Goal: Navigation & Orientation: Go to known website

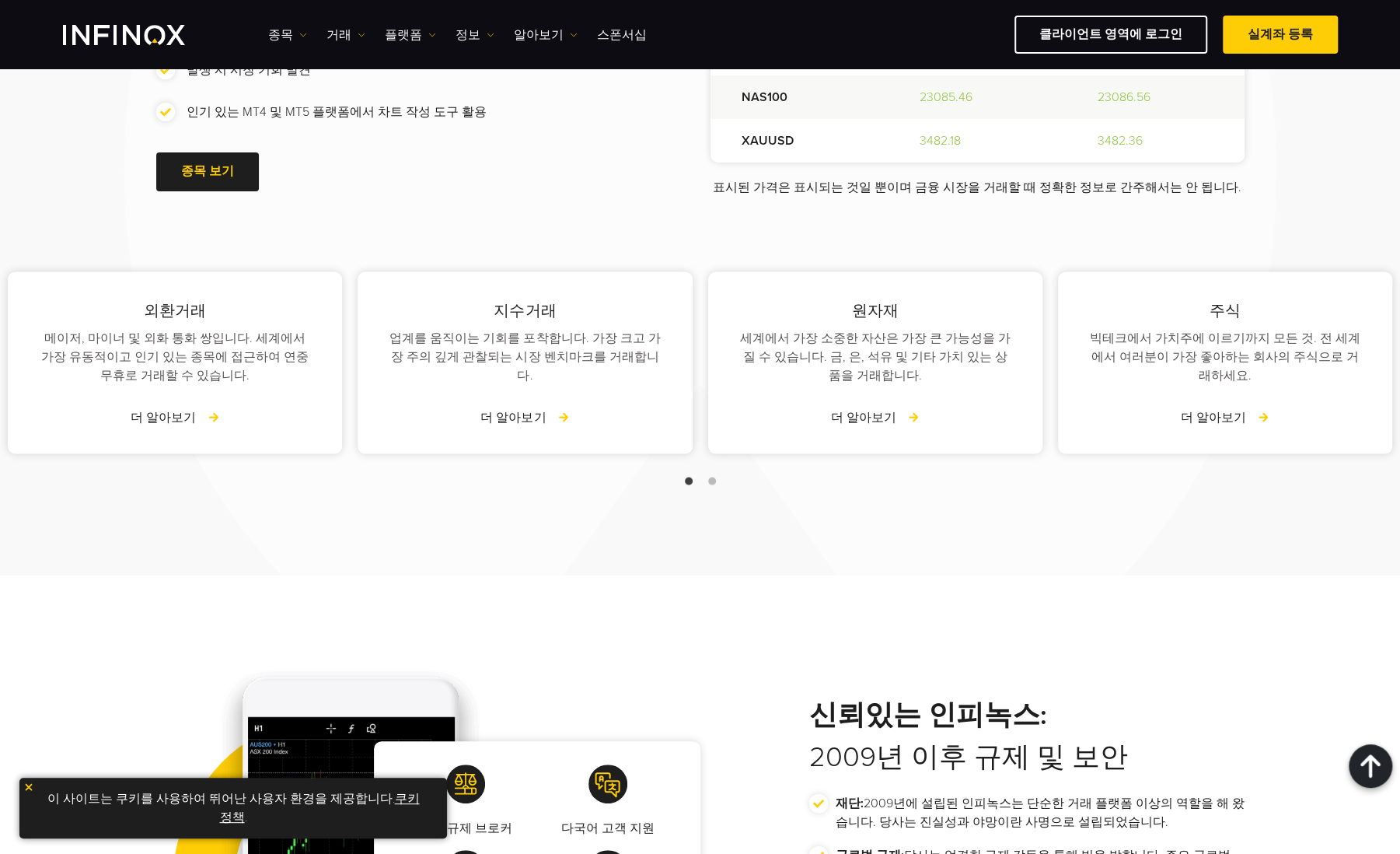
scroll to position [2069, 0]
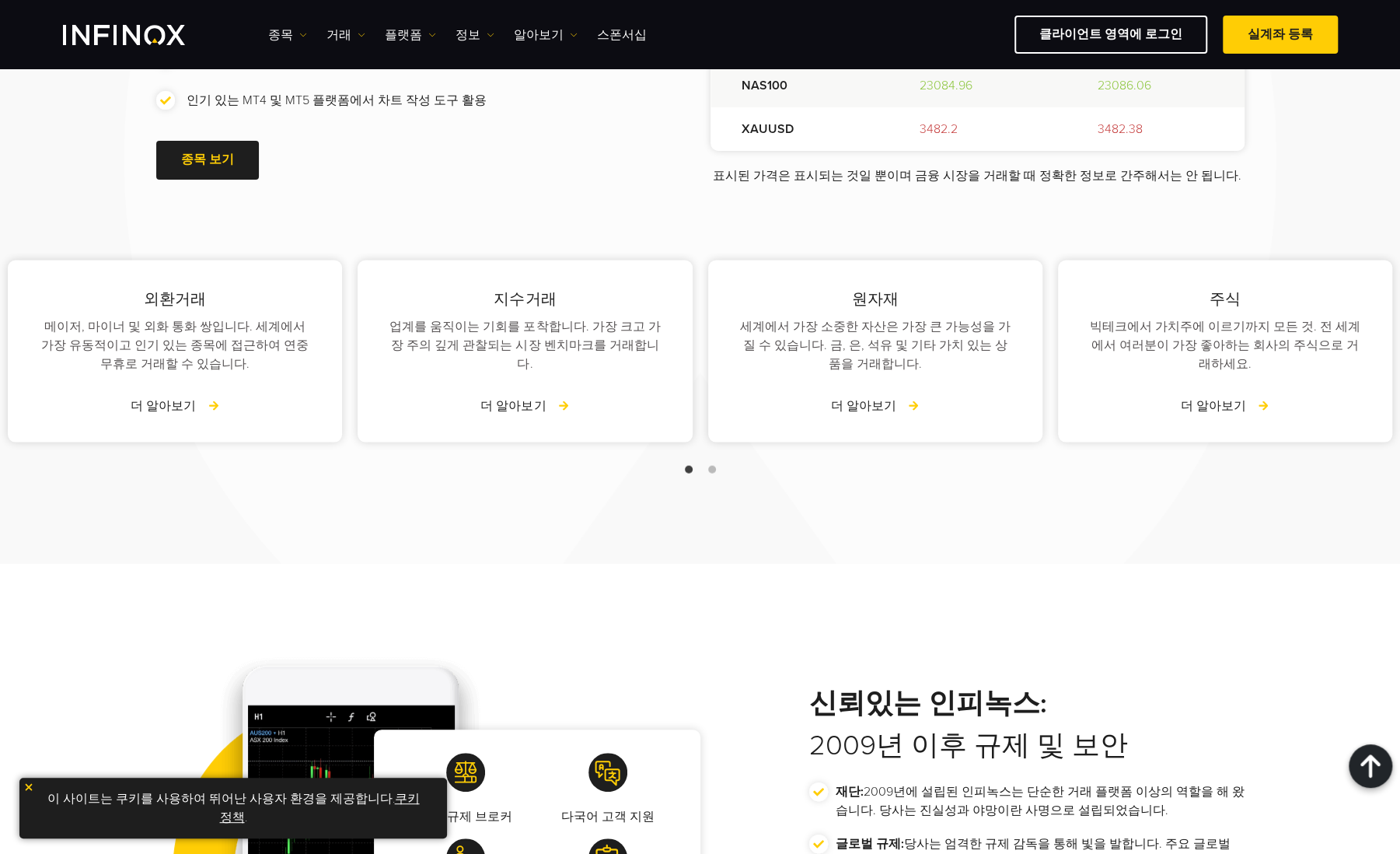
click at [412, 792] on link "쿠키 정책" at bounding box center [319, 807] width 200 height 34
click at [395, 793] on link "쿠키 정책" at bounding box center [319, 807] width 200 height 34
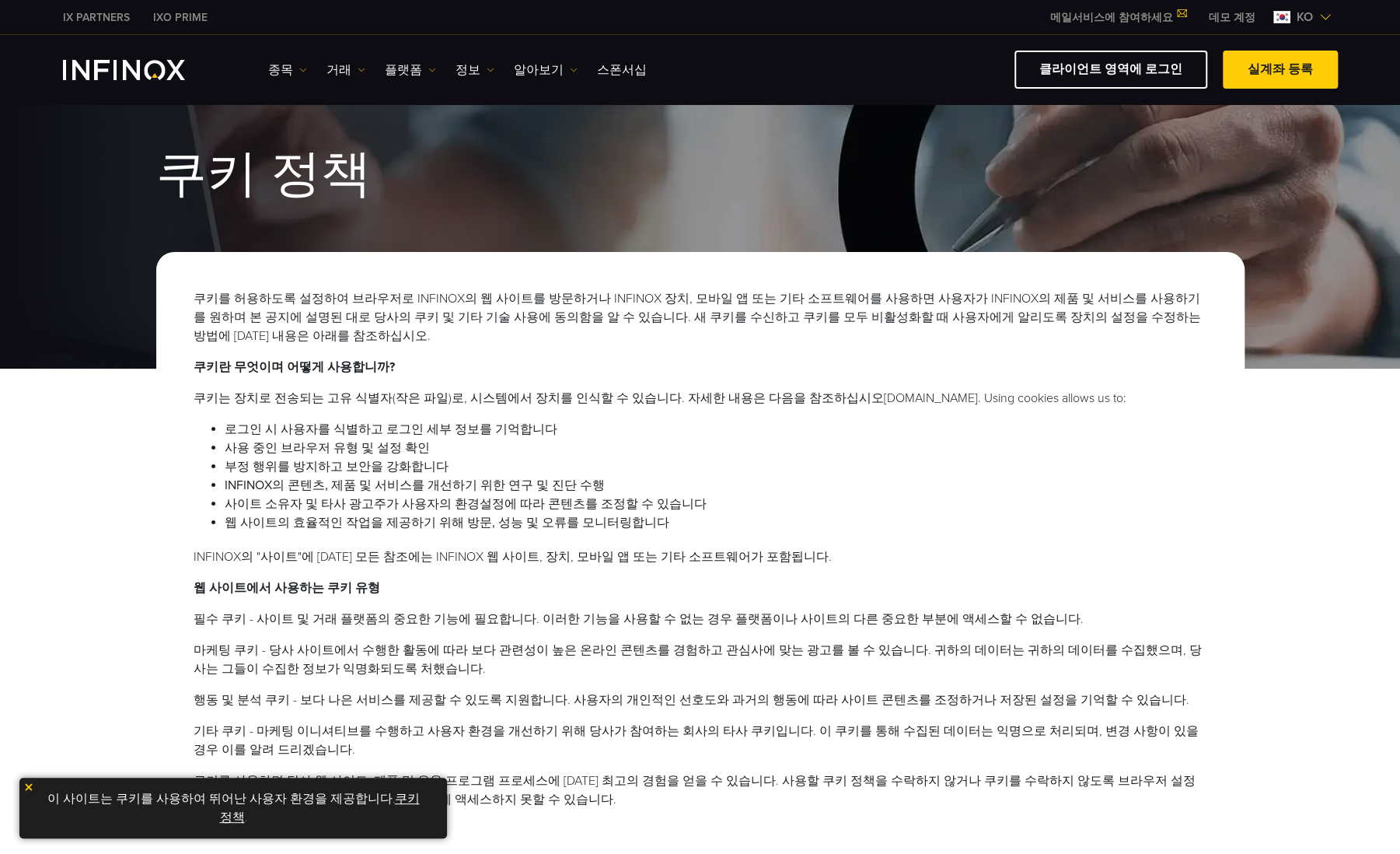
click at [155, 61] on img "INFINOX Logo" at bounding box center [124, 69] width 122 height 20
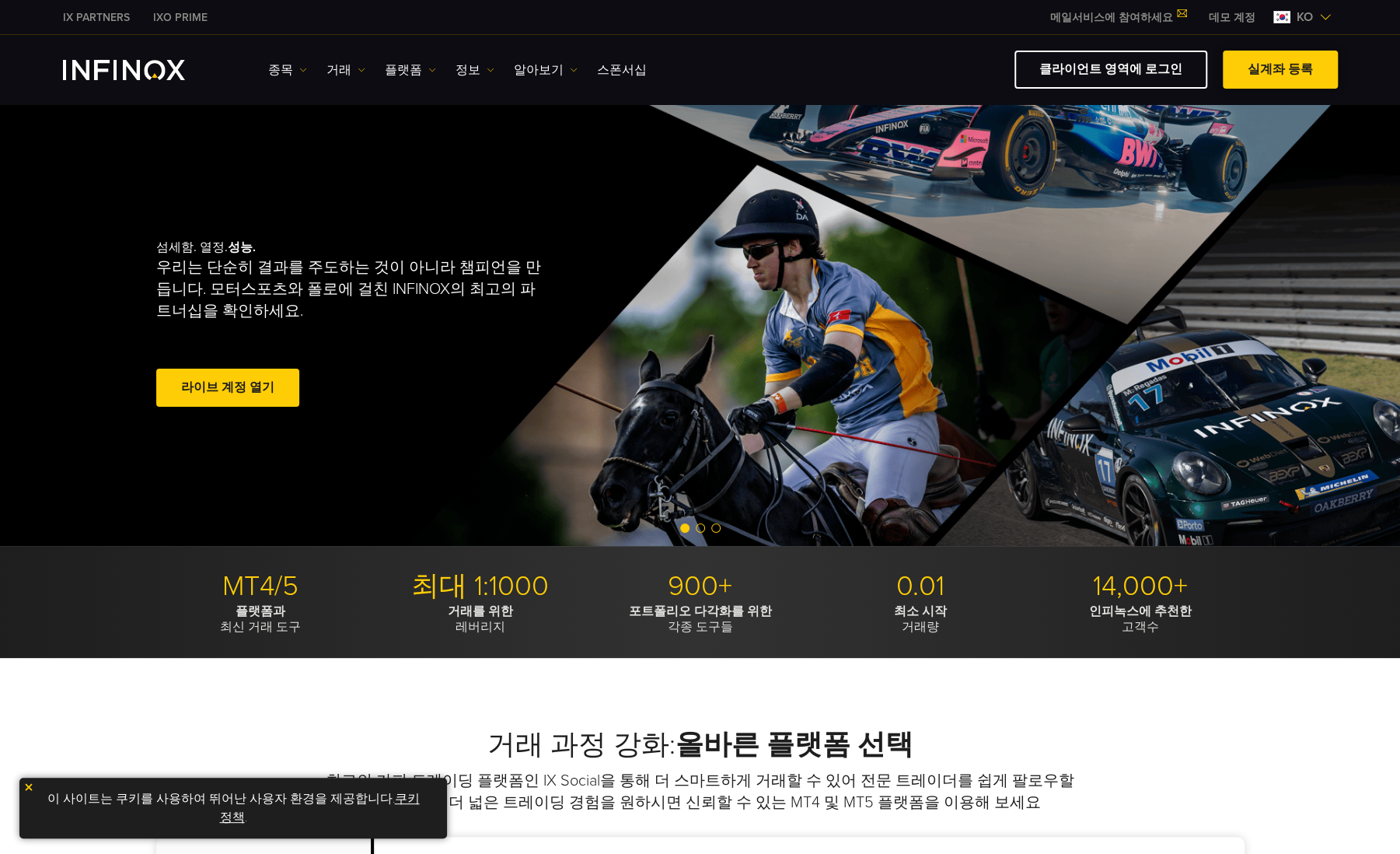
click at [1240, 67] on link "실계좌 등록" at bounding box center [1280, 69] width 115 height 38
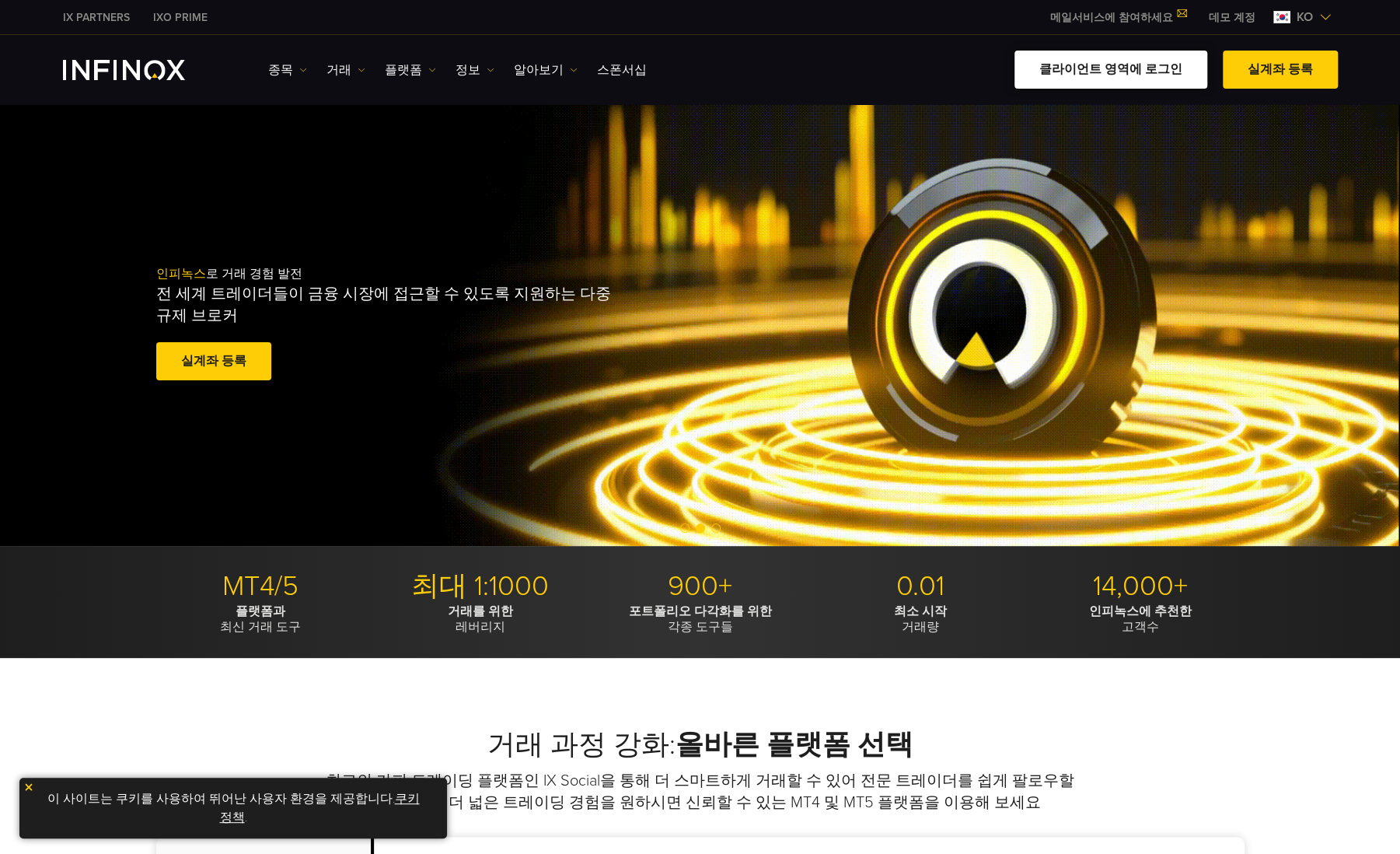
click at [1069, 79] on link "클라이언트 영역에 로그인" at bounding box center [1110, 69] width 193 height 38
